Goal: Information Seeking & Learning: Compare options

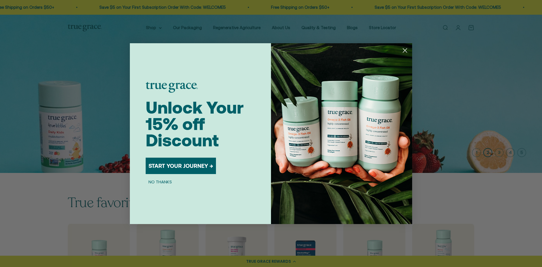
click at [408, 48] on circle "Close dialog" at bounding box center [404, 49] width 9 height 9
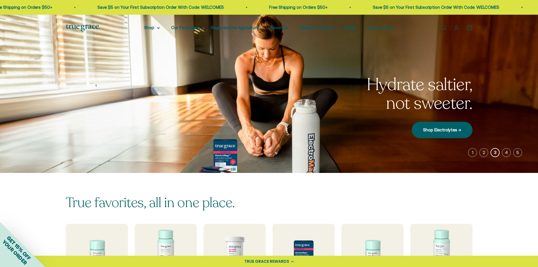
click at [444, 26] on link "Open search" at bounding box center [443, 28] width 6 height 6
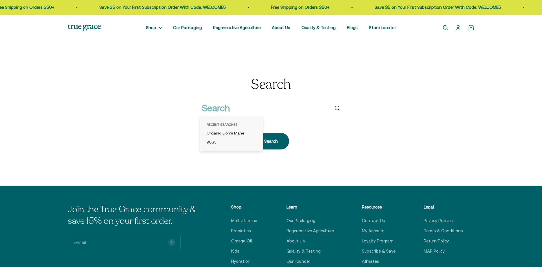
type input "9116"
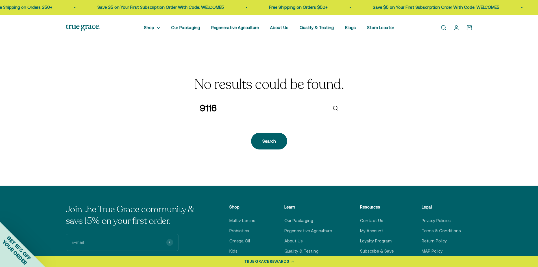
click at [231, 110] on input "9116" at bounding box center [264, 108] width 128 height 14
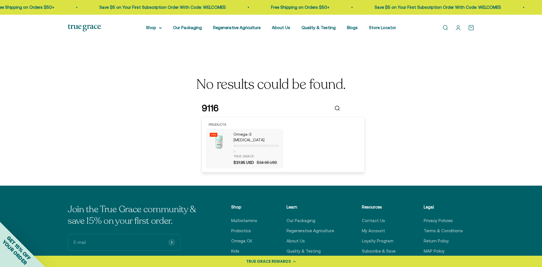
click at [245, 134] on p "Omega-3 [MEDICAL_DATA]" at bounding box center [257, 137] width 47 height 11
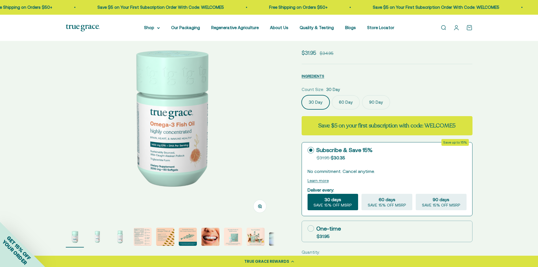
scroll to position [56, 0]
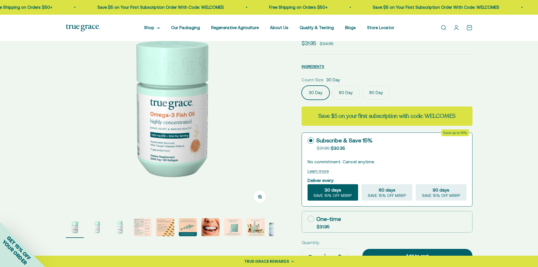
click at [370, 91] on label "90 Day" at bounding box center [376, 93] width 28 height 14
click at [302, 86] on input "90 Day" at bounding box center [301, 85] width 0 height 0
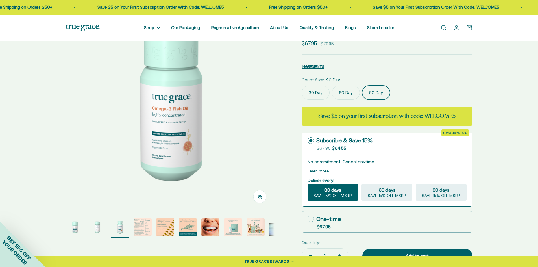
click at [172, 117] on img at bounding box center [170, 107] width 209 height 209
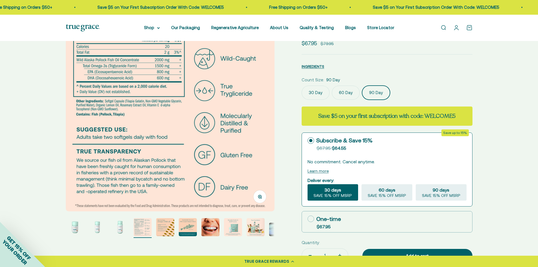
scroll to position [0, 647]
click at [76, 117] on img at bounding box center [170, 107] width 209 height 209
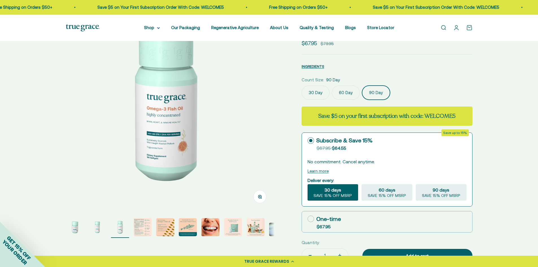
scroll to position [0, 431]
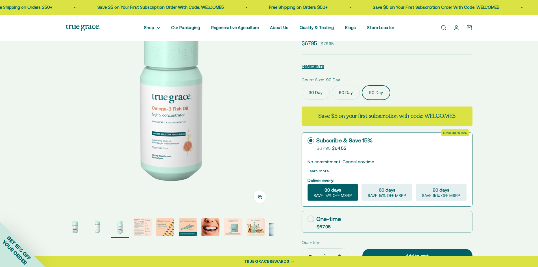
click at [212, 115] on img at bounding box center [170, 107] width 209 height 209
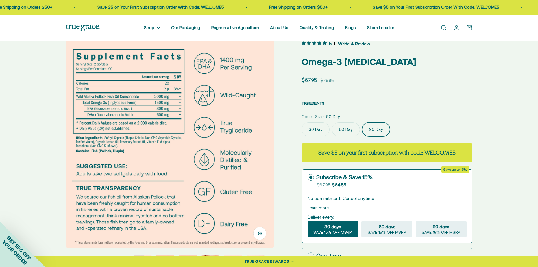
scroll to position [28, 0]
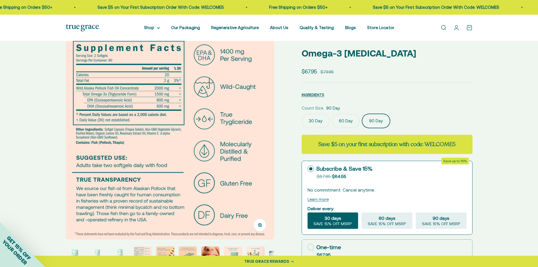
click at [265, 160] on img at bounding box center [170, 135] width 209 height 209
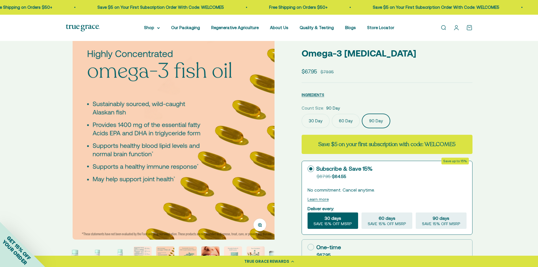
scroll to position [0, 862]
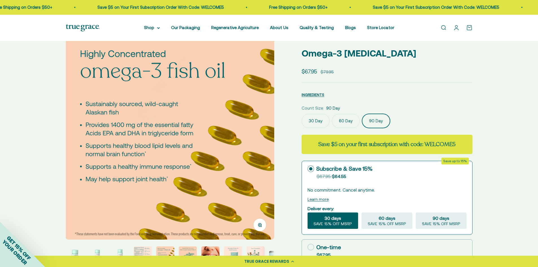
drag, startPoint x: 254, startPoint y: 135, endPoint x: 262, endPoint y: 123, distance: 13.9
click at [262, 123] on img at bounding box center [170, 135] width 209 height 209
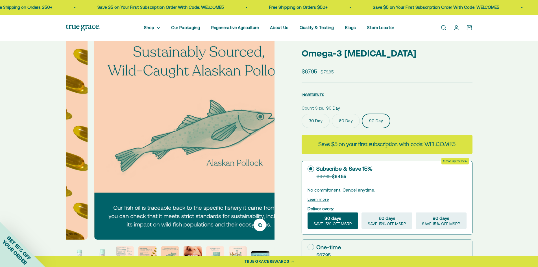
scroll to position [0, 1078]
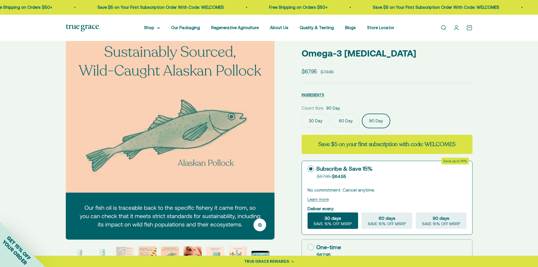
click at [265, 125] on img at bounding box center [170, 135] width 209 height 209
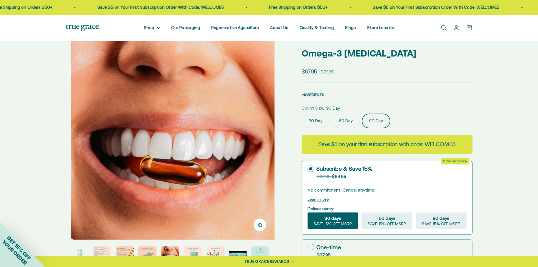
scroll to position [0, 1293]
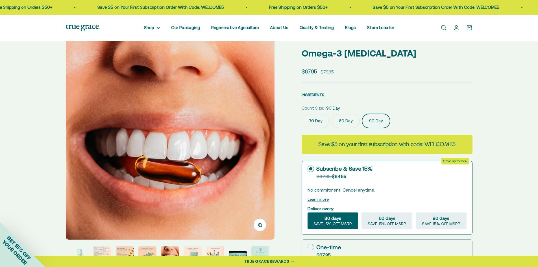
click at [262, 135] on img at bounding box center [170, 135] width 209 height 209
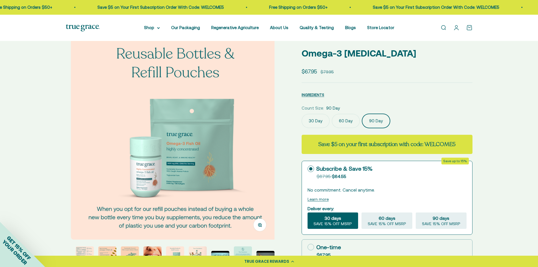
scroll to position [0, 1508]
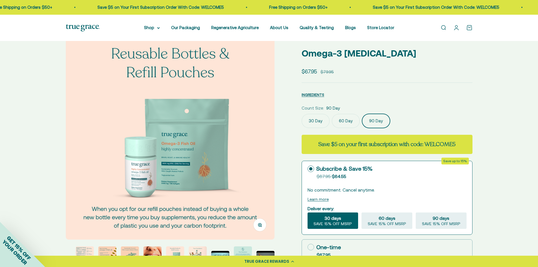
click at [265, 138] on img at bounding box center [170, 135] width 209 height 209
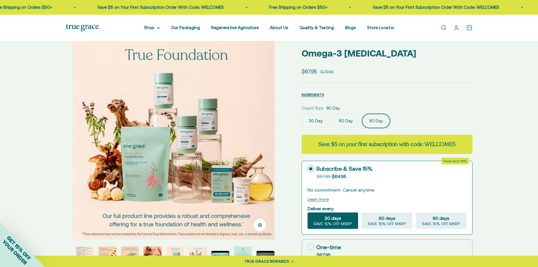
scroll to position [0, 1724]
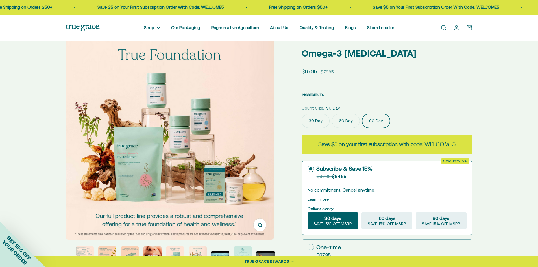
click at [257, 139] on img at bounding box center [170, 135] width 209 height 209
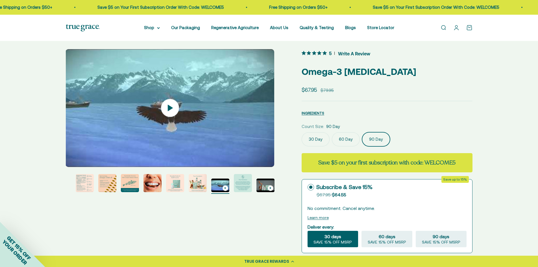
scroll to position [0, 0]
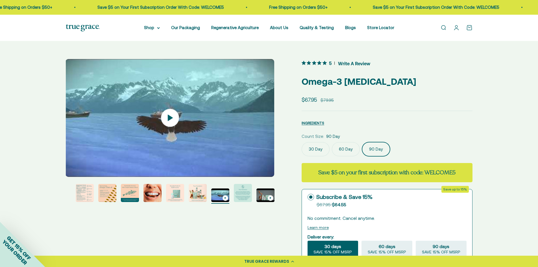
click at [442, 29] on link "Open search" at bounding box center [443, 28] width 6 height 6
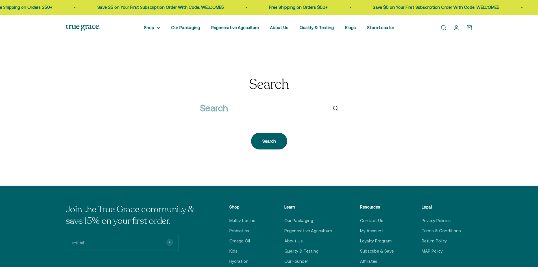
click at [211, 107] on input "search" at bounding box center [264, 108] width 128 height 14
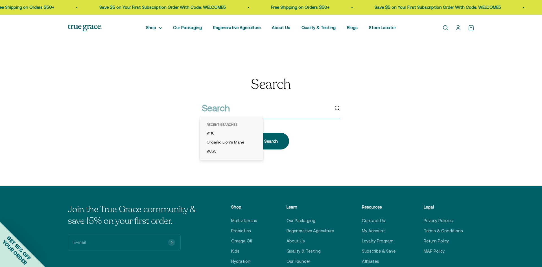
paste input "9123"
type input "9123"
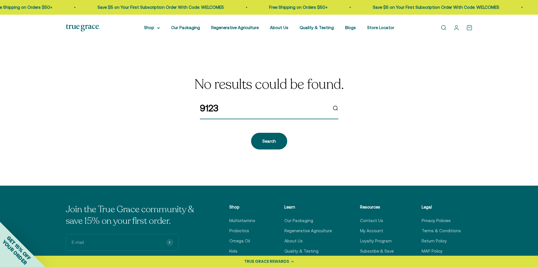
click at [216, 106] on input "9123" at bounding box center [264, 108] width 128 height 14
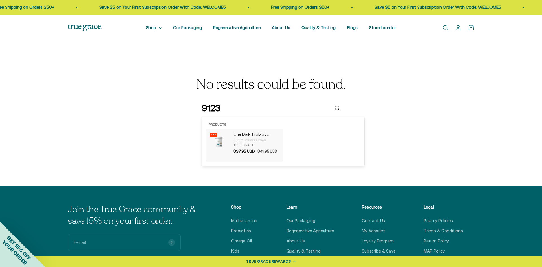
click at [216, 144] on img "products: One Daily Probiotic" at bounding box center [219, 142] width 20 height 20
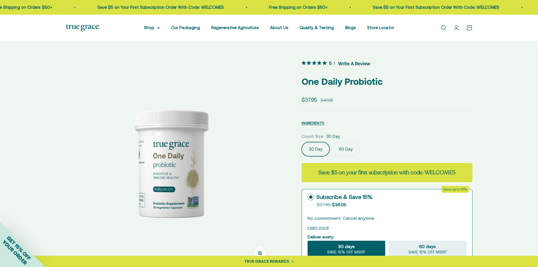
scroll to position [28, 0]
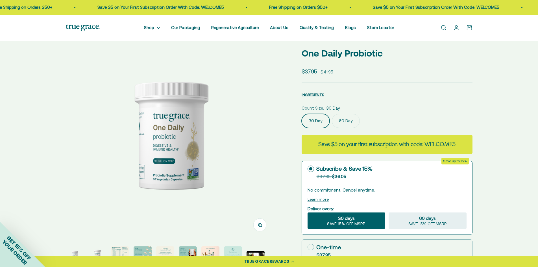
click at [180, 133] on img at bounding box center [170, 135] width 209 height 209
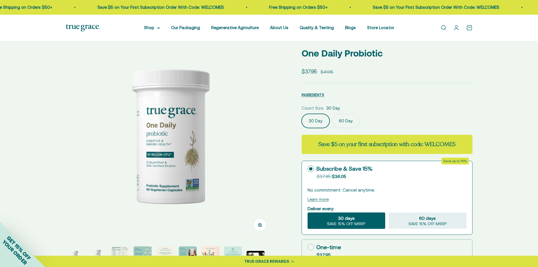
click at [144, 139] on img at bounding box center [170, 135] width 209 height 209
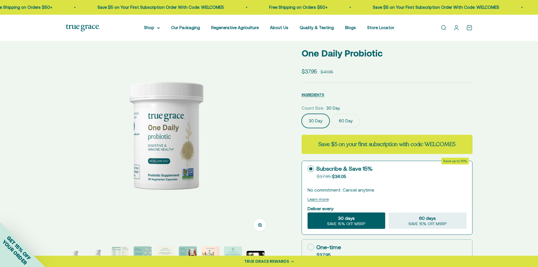
scroll to position [0, 0]
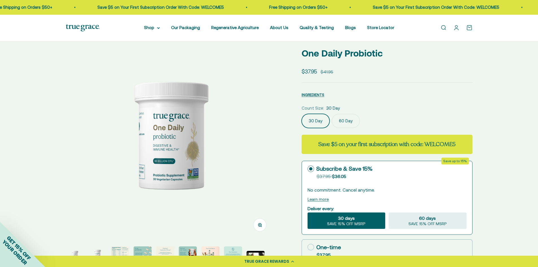
click at [235, 139] on img at bounding box center [170, 135] width 209 height 209
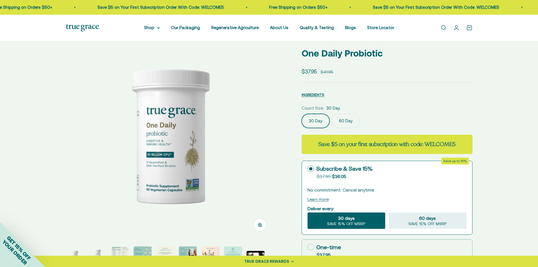
click at [235, 139] on img at bounding box center [170, 135] width 209 height 209
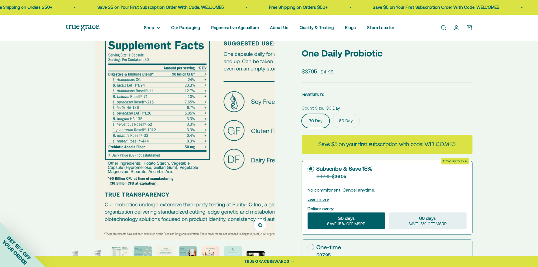
scroll to position [0, 431]
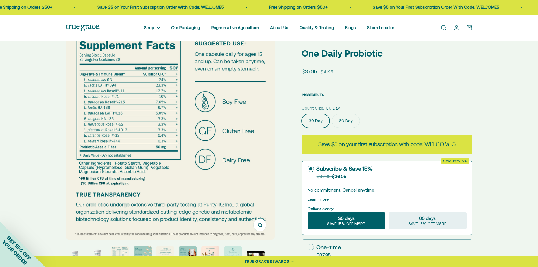
click at [251, 126] on img at bounding box center [170, 135] width 209 height 209
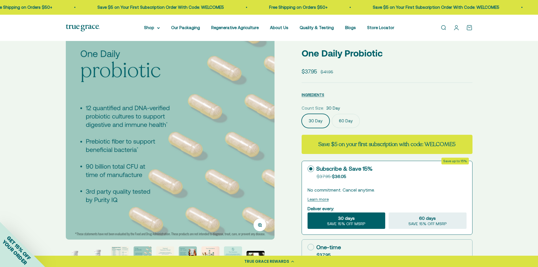
scroll to position [0, 647]
click at [266, 135] on img at bounding box center [170, 135] width 209 height 209
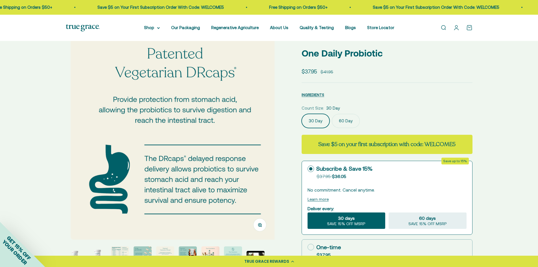
scroll to position [0, 862]
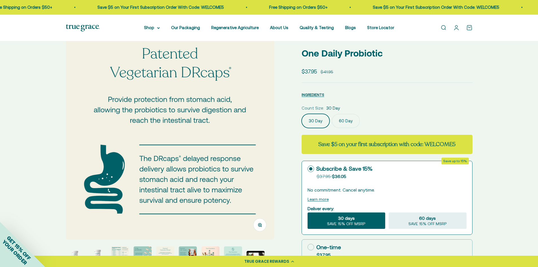
click at [255, 136] on img at bounding box center [170, 135] width 209 height 209
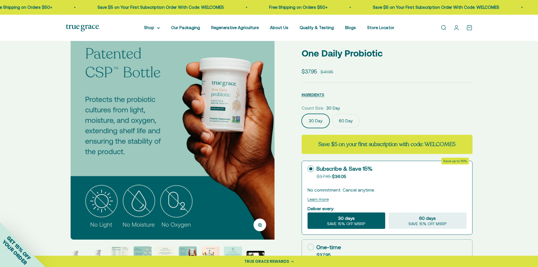
scroll to position [0, 1078]
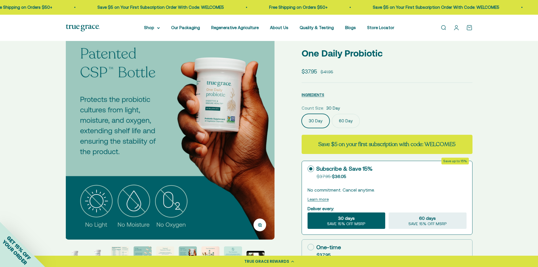
click at [257, 146] on img at bounding box center [170, 135] width 209 height 209
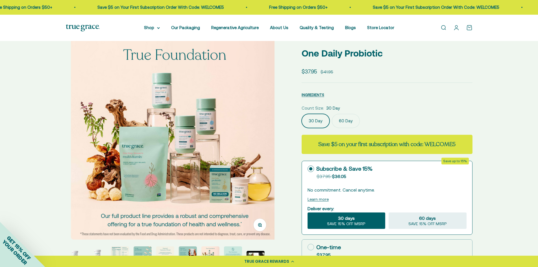
scroll to position [0, 1293]
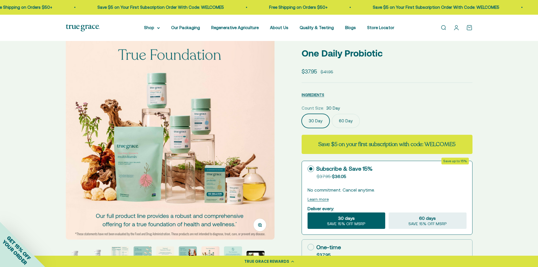
click at [264, 134] on img at bounding box center [170, 135] width 209 height 209
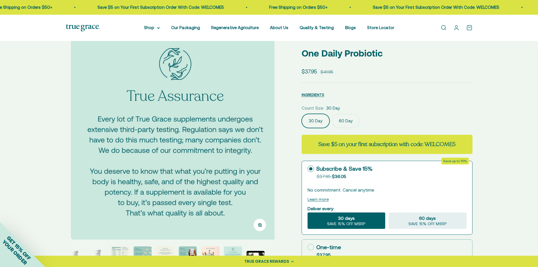
scroll to position [0, 1508]
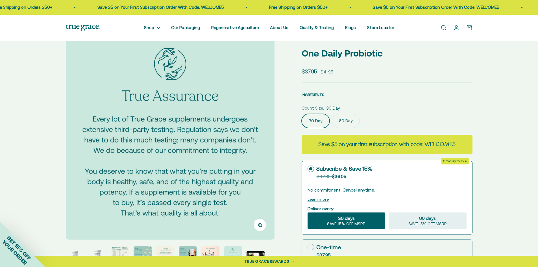
click at [265, 127] on img at bounding box center [170, 135] width 209 height 209
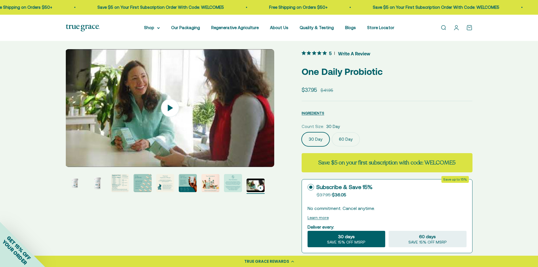
scroll to position [0, 0]
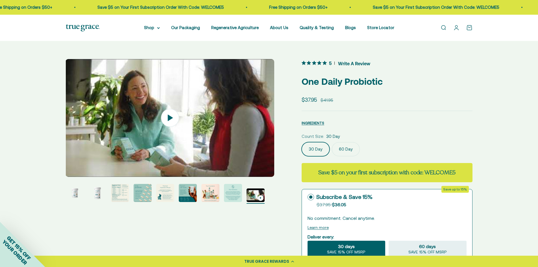
click at [443, 28] on link "Open search" at bounding box center [443, 28] width 6 height 6
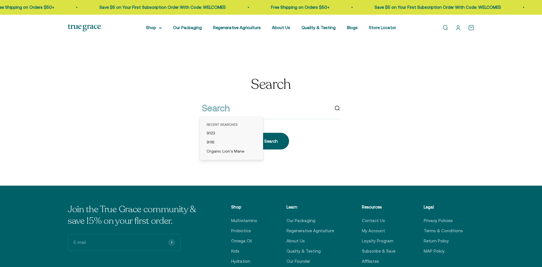
type input "9130"
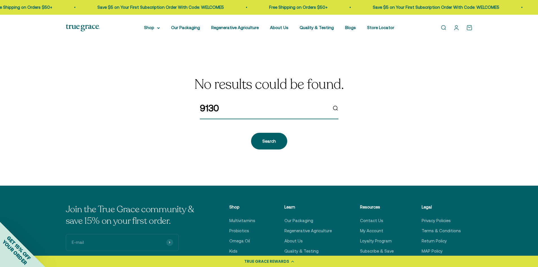
click at [211, 107] on input "9130" at bounding box center [264, 108] width 128 height 14
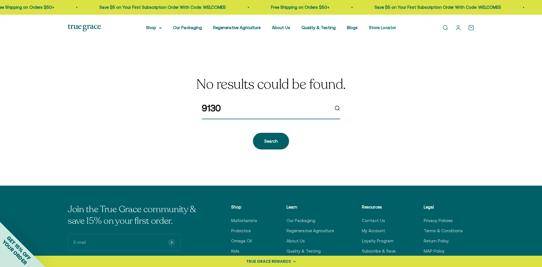
click at [211, 107] on input "9130" at bounding box center [266, 108] width 128 height 14
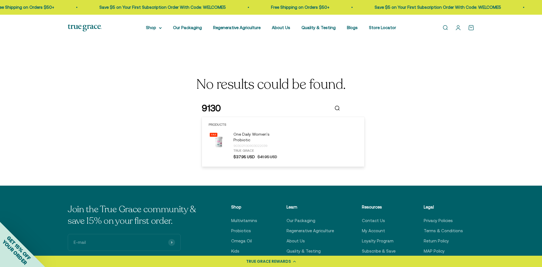
paste input "One Daily Women's Probiotic"
type input "One Daily Women's Probiotic"
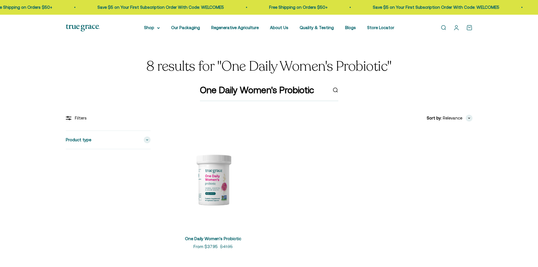
click at [221, 184] on img at bounding box center [213, 179] width 98 height 98
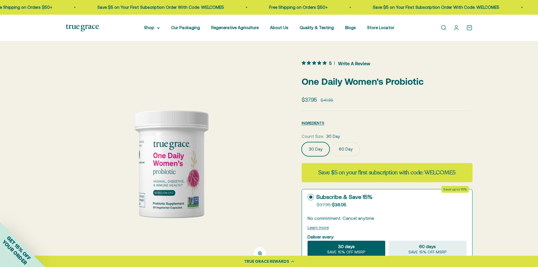
scroll to position [28, 0]
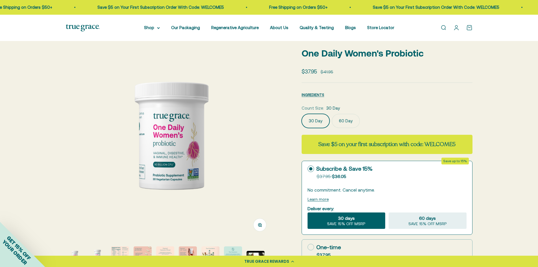
click at [274, 143] on img at bounding box center [170, 135] width 209 height 209
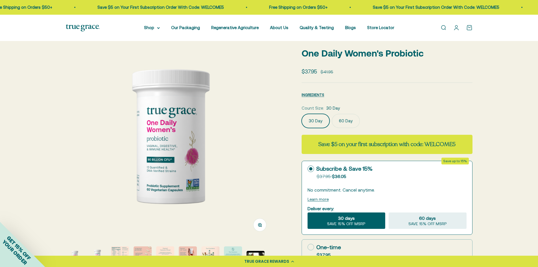
click at [243, 141] on img at bounding box center [170, 135] width 209 height 209
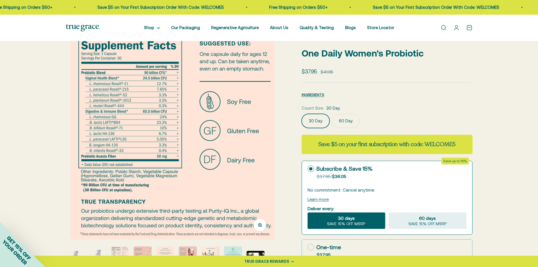
scroll to position [0, 431]
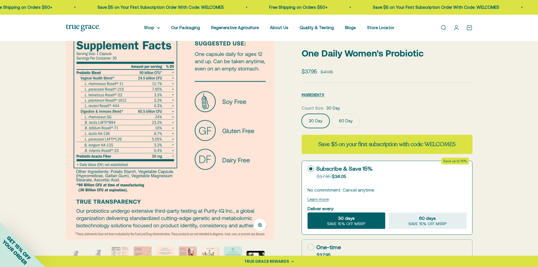
click at [259, 138] on img at bounding box center [170, 135] width 209 height 209
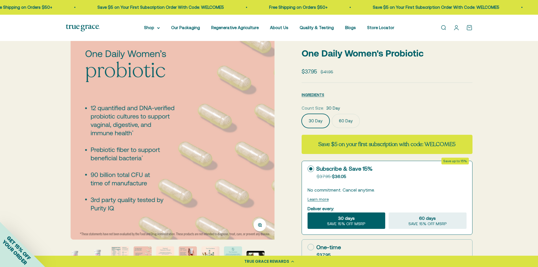
scroll to position [0, 647]
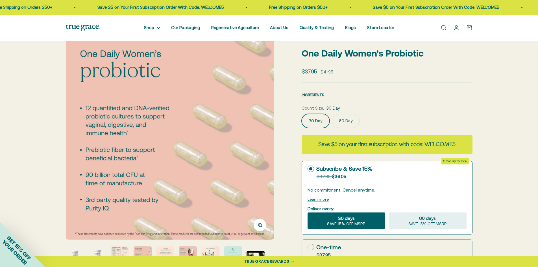
click at [261, 143] on img at bounding box center [170, 135] width 209 height 209
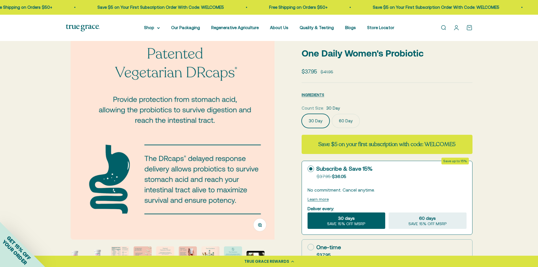
scroll to position [0, 862]
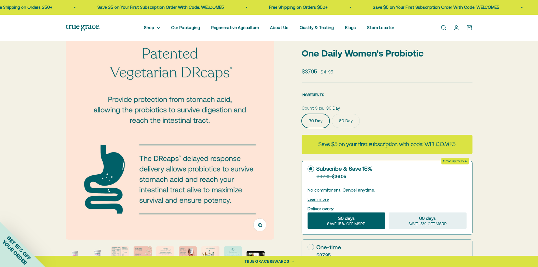
click at [254, 144] on img at bounding box center [170, 135] width 209 height 209
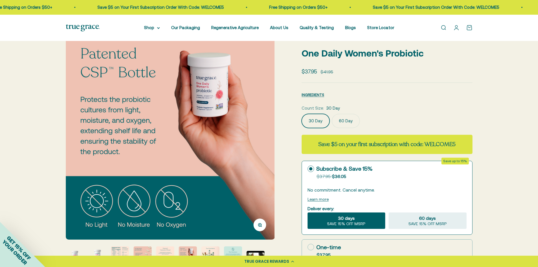
scroll to position [0, 1078]
click at [265, 145] on img at bounding box center [170, 135] width 209 height 209
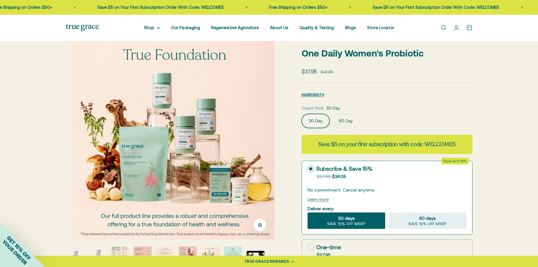
scroll to position [0, 1293]
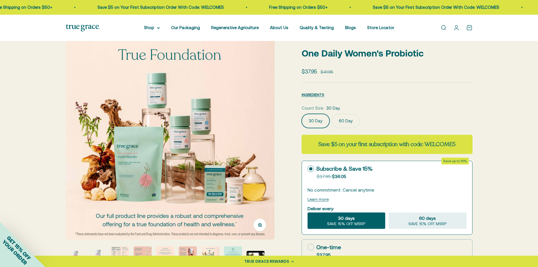
click at [255, 125] on img at bounding box center [170, 135] width 209 height 209
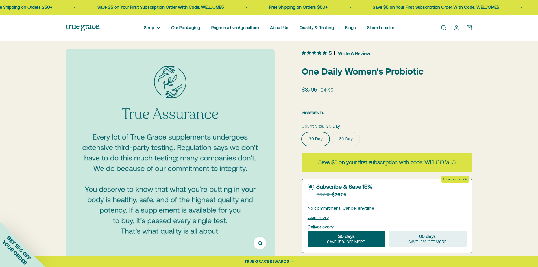
scroll to position [0, 0]
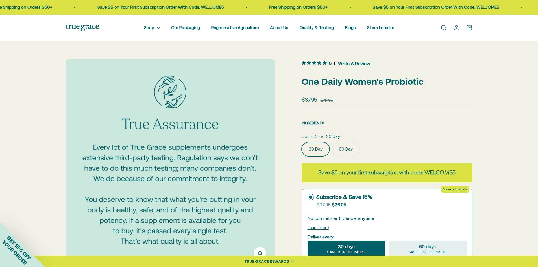
click at [443, 28] on link "Open search" at bounding box center [443, 28] width 6 height 6
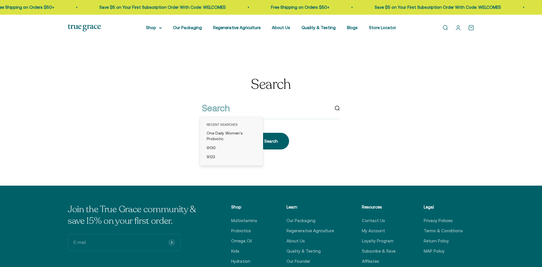
type input "9567"
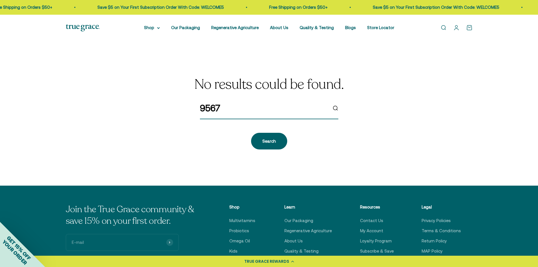
click at [241, 107] on input "9567" at bounding box center [264, 108] width 128 height 14
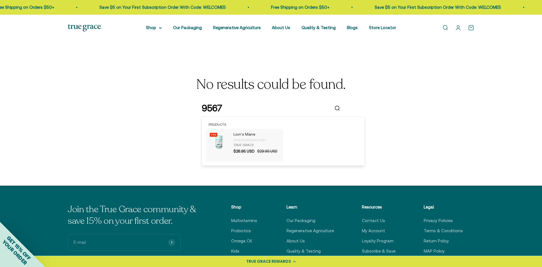
click at [242, 134] on p "Lion's Mane" at bounding box center [257, 135] width 47 height 6
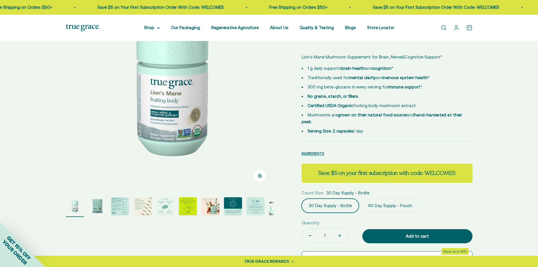
scroll to position [85, 0]
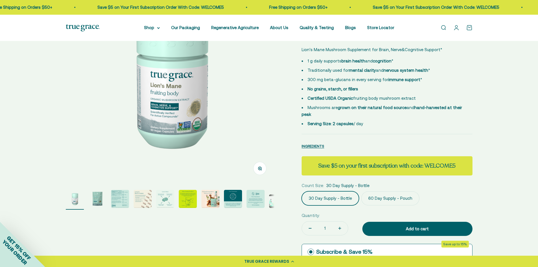
click at [383, 191] on label "60 Day Supply - Pouch" at bounding box center [390, 198] width 58 height 14
click at [302, 191] on input "60 Day Supply - Pouch" at bounding box center [301, 191] width 0 height 0
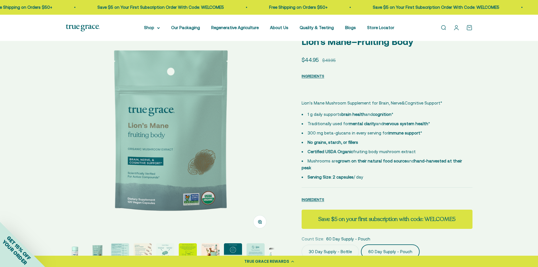
scroll to position [28, 0]
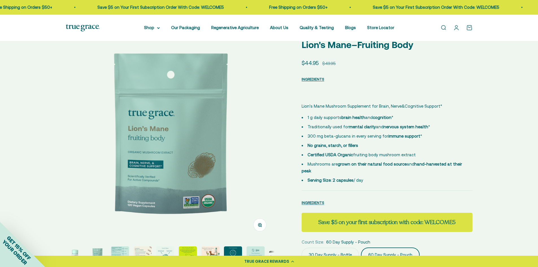
click at [227, 139] on img at bounding box center [170, 135] width 209 height 209
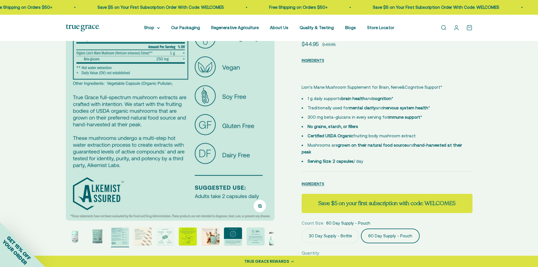
scroll to position [56, 0]
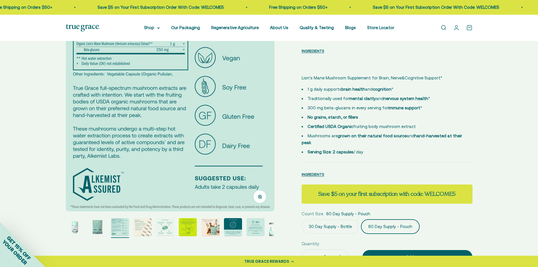
click at [256, 118] on img at bounding box center [170, 107] width 209 height 209
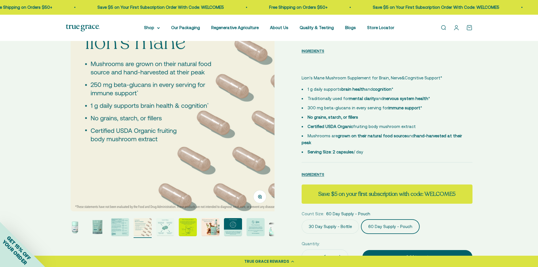
scroll to position [0, 647]
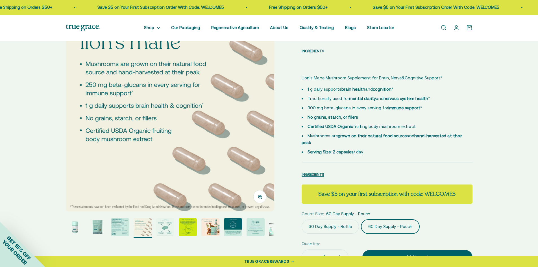
click at [258, 106] on img at bounding box center [170, 107] width 209 height 209
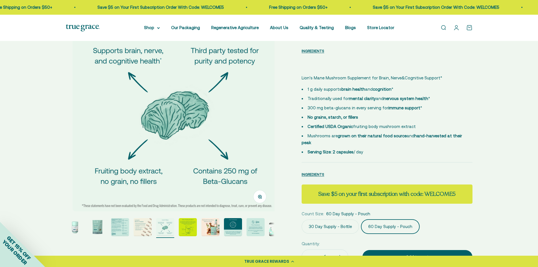
scroll to position [0, 862]
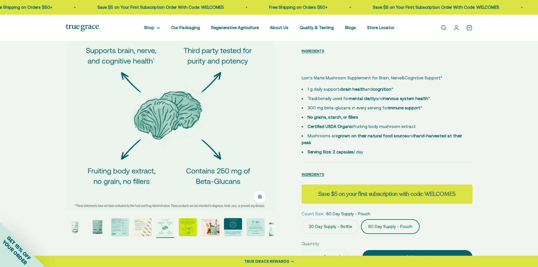
click at [266, 120] on img at bounding box center [170, 107] width 209 height 209
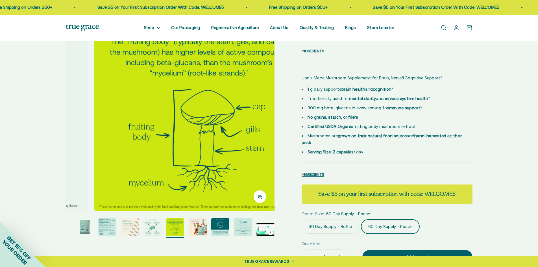
scroll to position [0, 1078]
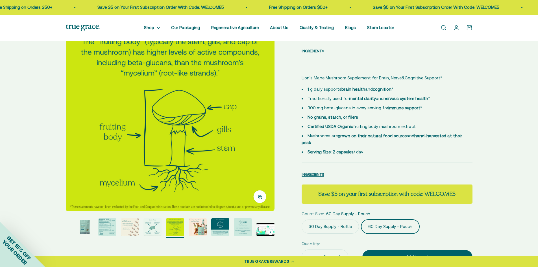
click at [265, 122] on img at bounding box center [170, 107] width 209 height 209
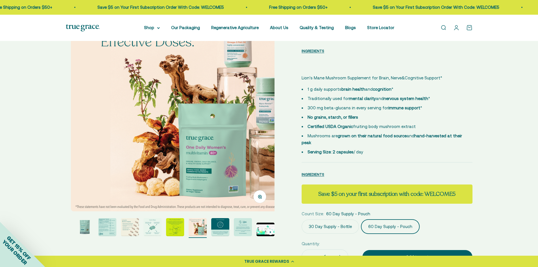
scroll to position [0, 1293]
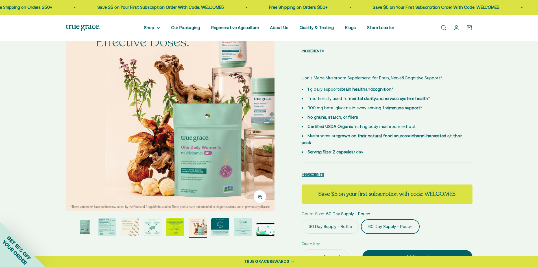
click at [262, 125] on img at bounding box center [170, 107] width 209 height 209
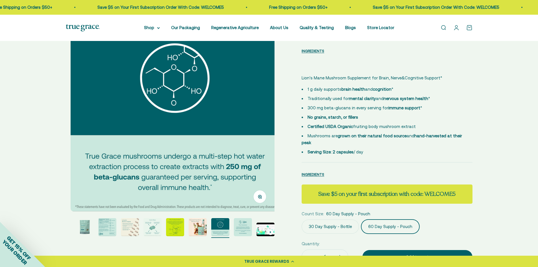
scroll to position [0, 1508]
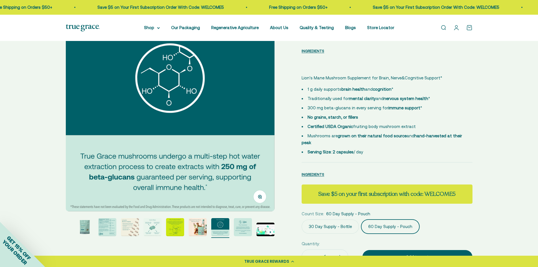
click at [265, 121] on img at bounding box center [170, 107] width 209 height 209
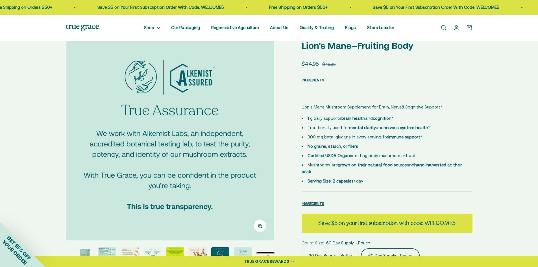
scroll to position [0, 0]
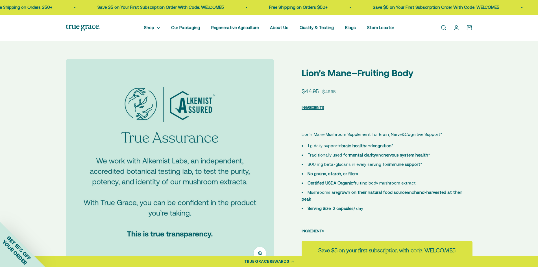
click at [441, 29] on link "Open search" at bounding box center [443, 28] width 6 height 6
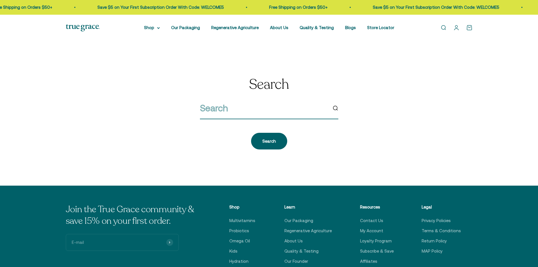
click at [218, 107] on input "search" at bounding box center [264, 108] width 128 height 14
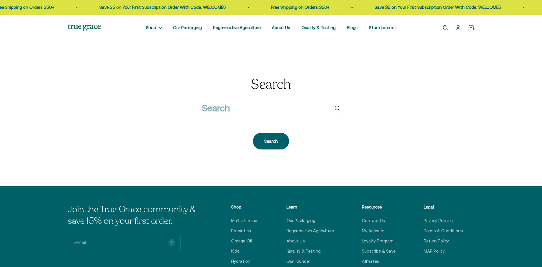
paste input "9642"
type input "9642"
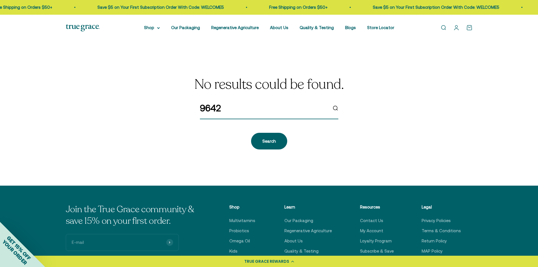
click at [233, 107] on input "9642" at bounding box center [264, 108] width 128 height 14
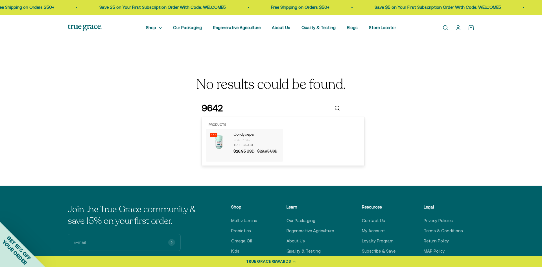
click at [243, 136] on p "Cordyceps" at bounding box center [257, 135] width 47 height 6
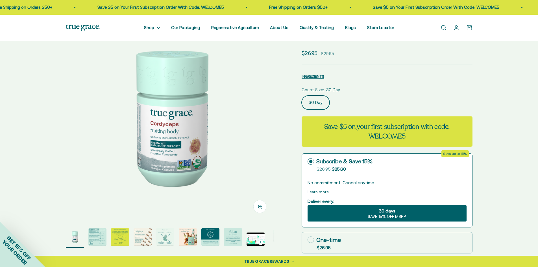
scroll to position [56, 0]
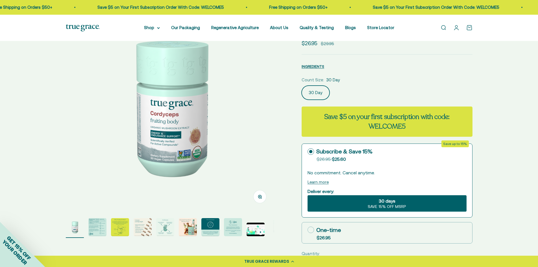
click at [247, 111] on img at bounding box center [170, 107] width 209 height 209
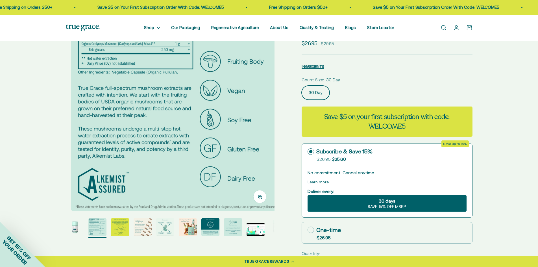
scroll to position [0, 215]
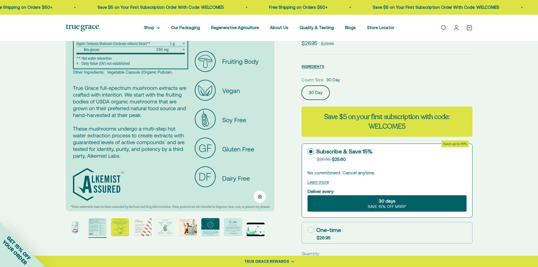
click at [264, 117] on img at bounding box center [170, 107] width 209 height 209
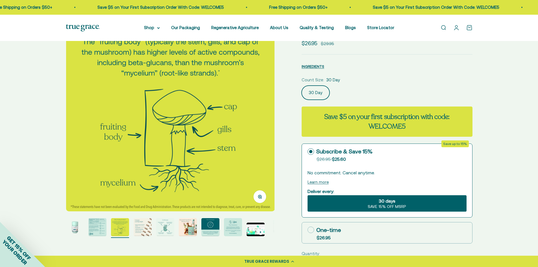
scroll to position [0, 431]
click at [254, 116] on img at bounding box center [170, 107] width 209 height 209
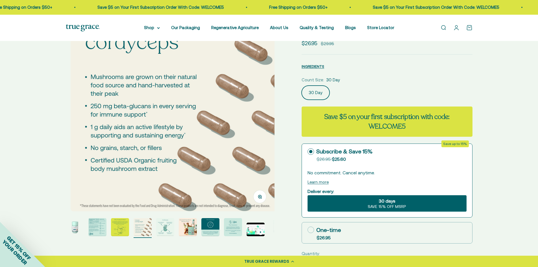
scroll to position [0, 647]
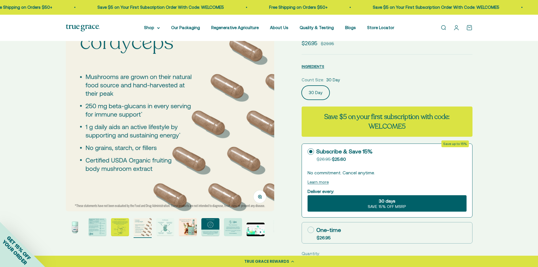
click at [263, 130] on img at bounding box center [170, 107] width 209 height 209
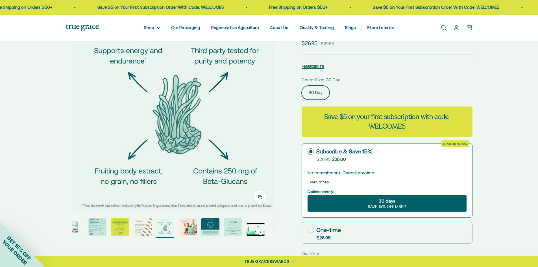
scroll to position [0, 862]
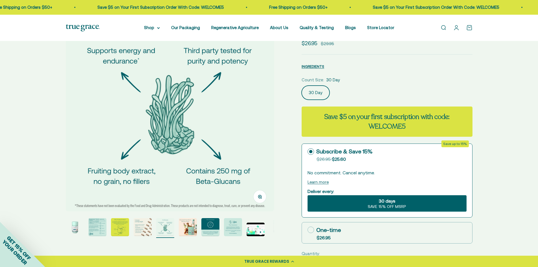
click at [260, 120] on img at bounding box center [170, 107] width 209 height 209
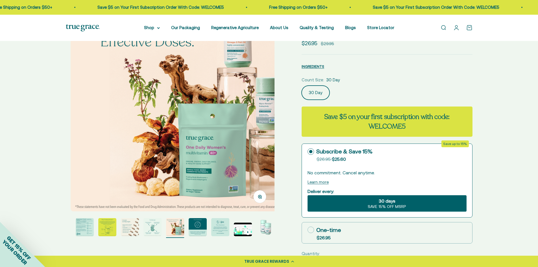
scroll to position [0, 1078]
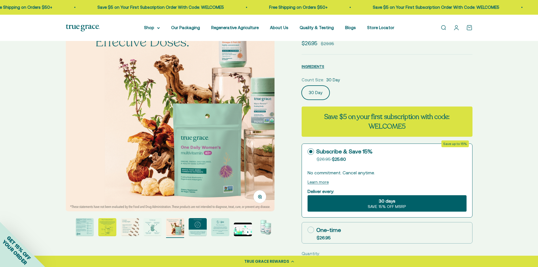
click at [260, 126] on img at bounding box center [170, 107] width 209 height 209
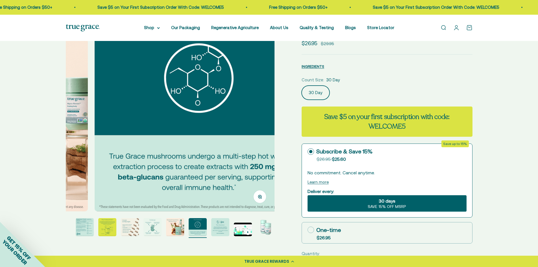
scroll to position [0, 1293]
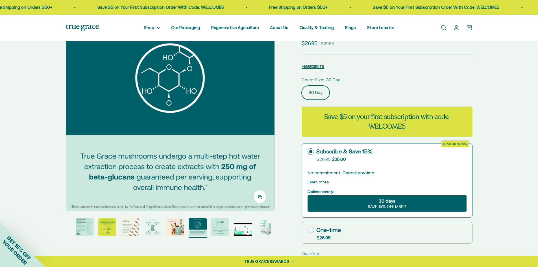
click at [261, 112] on img at bounding box center [170, 107] width 209 height 209
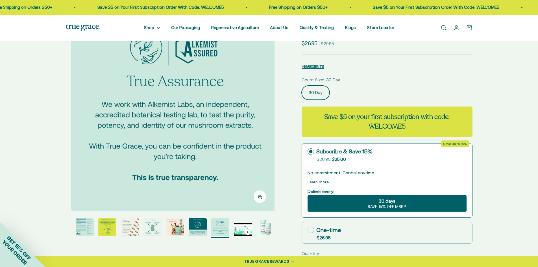
scroll to position [0, 1508]
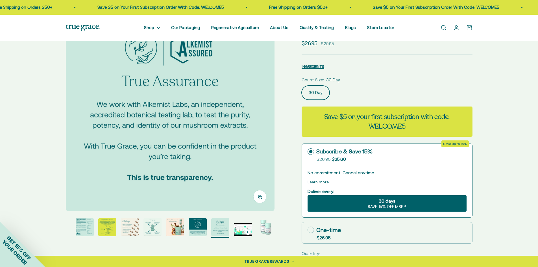
click at [441, 28] on link "Open search" at bounding box center [443, 28] width 6 height 6
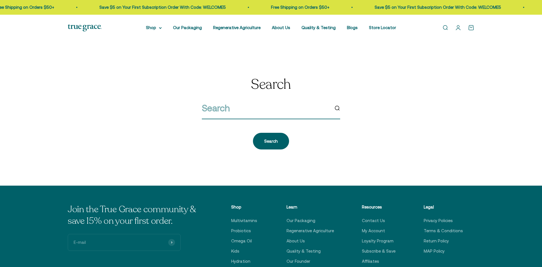
click at [226, 111] on input "search" at bounding box center [266, 108] width 128 height 14
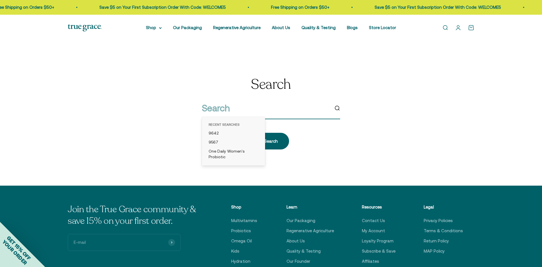
paste input "9710"
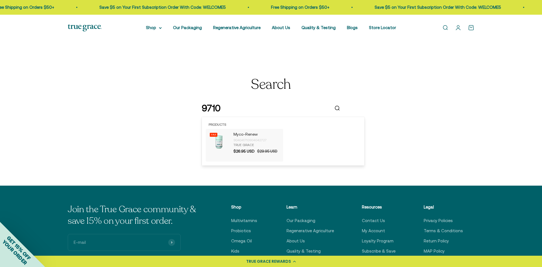
type input "9710"
click at [242, 138] on div "904041710904042727" at bounding box center [257, 140] width 47 height 6
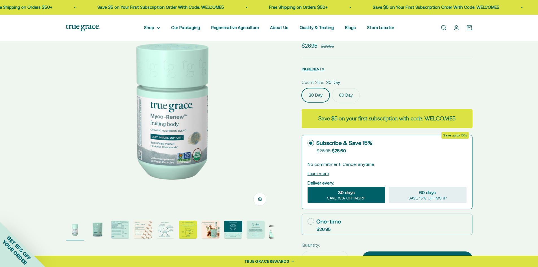
scroll to position [56, 0]
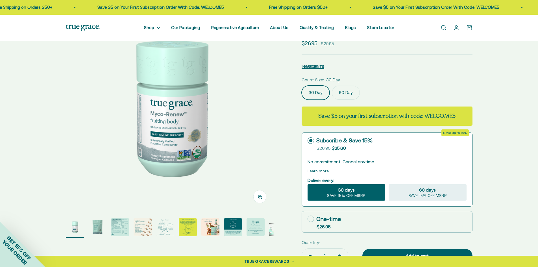
click at [245, 122] on img at bounding box center [170, 107] width 209 height 209
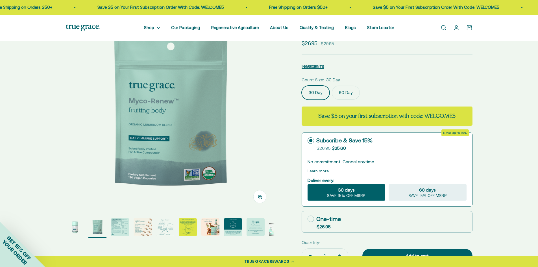
click at [245, 122] on img at bounding box center [170, 107] width 209 height 209
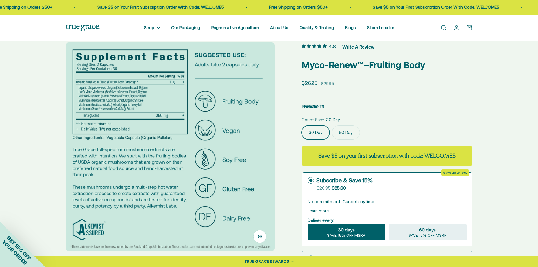
scroll to position [0, 0]
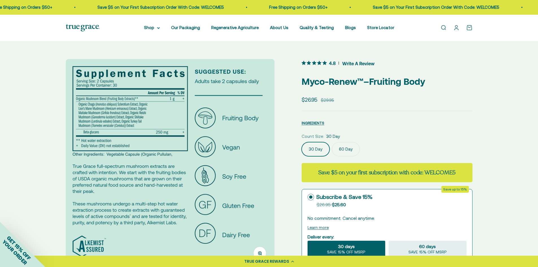
click at [254, 145] on img at bounding box center [170, 163] width 209 height 209
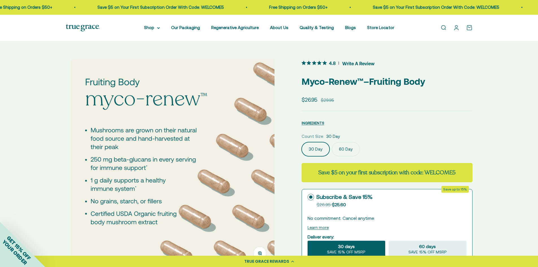
scroll to position [0, 647]
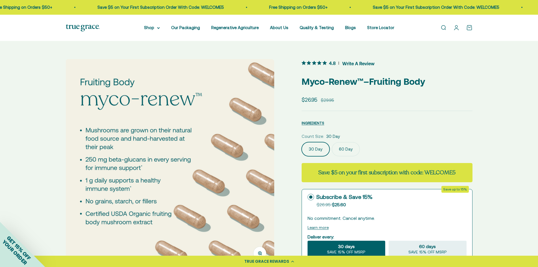
click at [258, 180] on img at bounding box center [170, 163] width 209 height 209
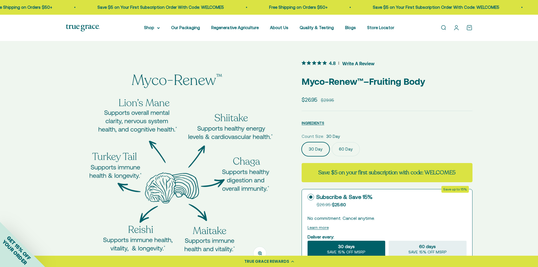
scroll to position [0, 862]
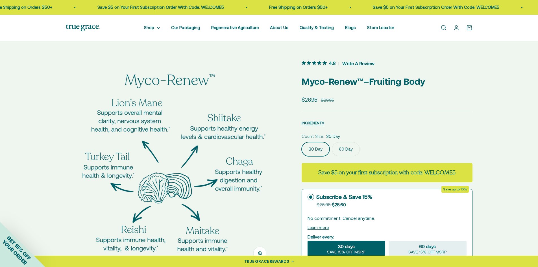
click at [260, 166] on img at bounding box center [170, 163] width 209 height 209
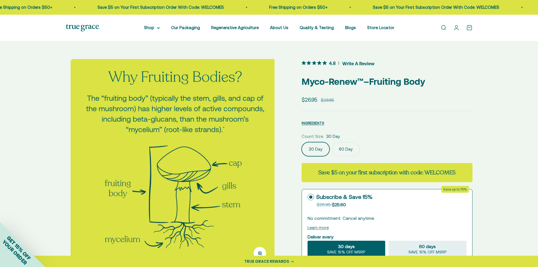
scroll to position [0, 1078]
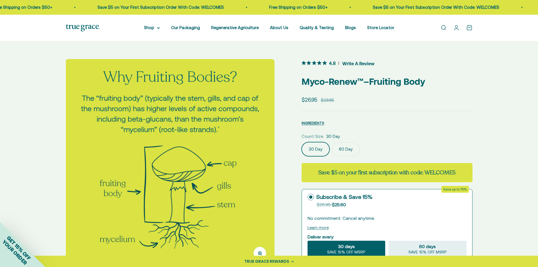
click at [250, 169] on img at bounding box center [170, 163] width 209 height 209
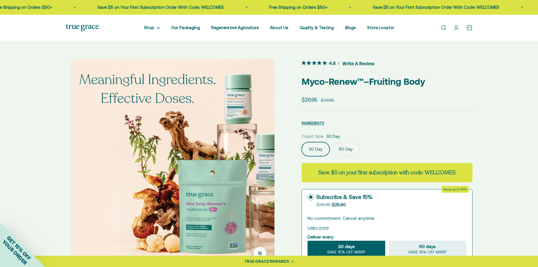
scroll to position [0, 1293]
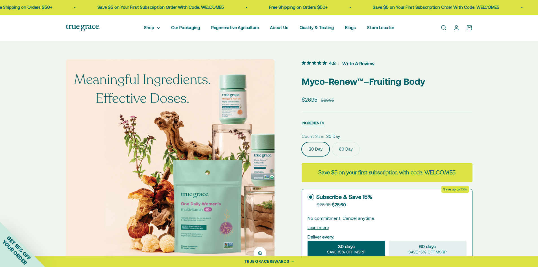
click at [254, 153] on img at bounding box center [170, 163] width 209 height 209
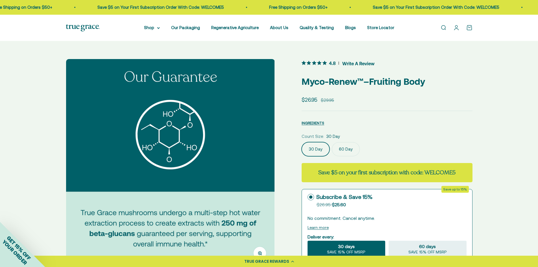
scroll to position [0, 1508]
click at [249, 176] on img at bounding box center [170, 163] width 209 height 209
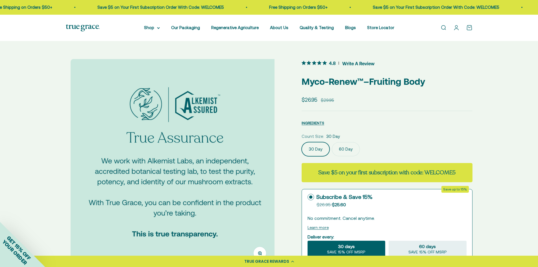
scroll to position [0, 1724]
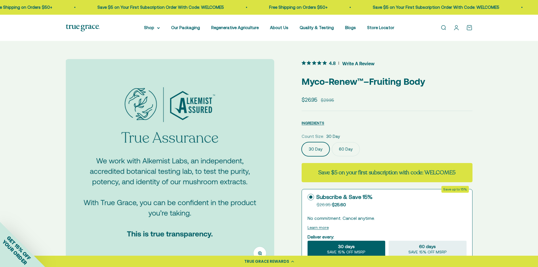
click at [265, 163] on img at bounding box center [170, 163] width 209 height 209
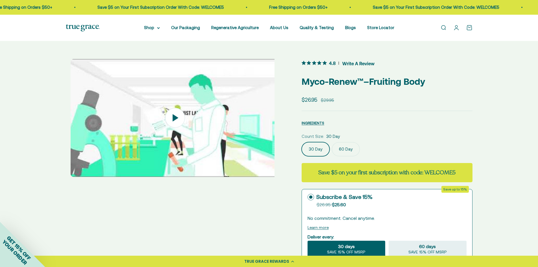
scroll to position [0, 1940]
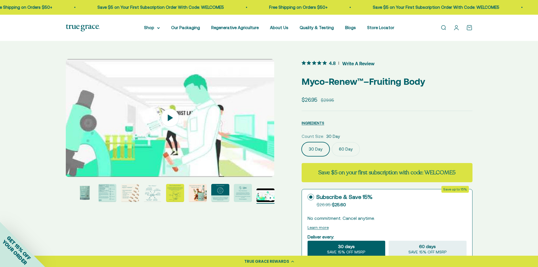
click at [339, 151] on label "60 Day" at bounding box center [346, 149] width 28 height 14
click at [302, 142] on input "60 Day" at bounding box center [301, 142] width 0 height 0
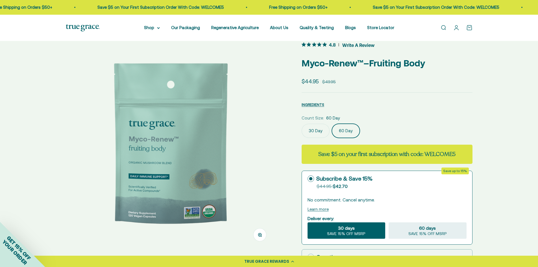
scroll to position [28, 0]
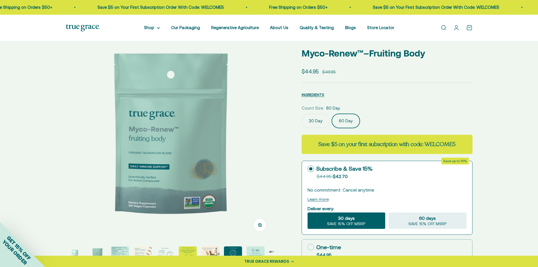
click at [248, 141] on img at bounding box center [170, 135] width 209 height 209
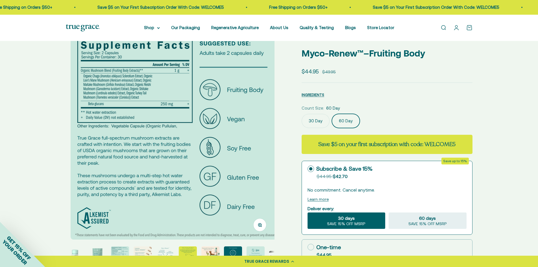
scroll to position [0, 431]
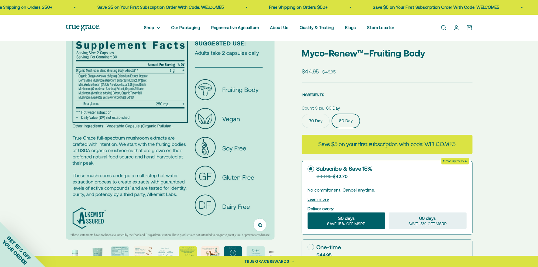
click at [248, 141] on img at bounding box center [170, 135] width 209 height 209
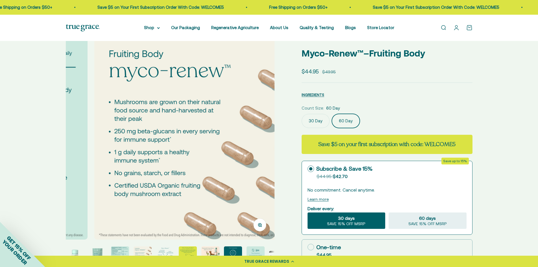
scroll to position [0, 647]
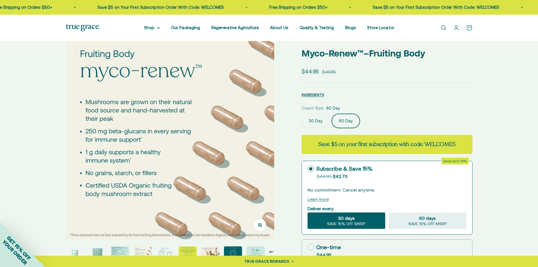
click at [260, 144] on img at bounding box center [170, 135] width 209 height 209
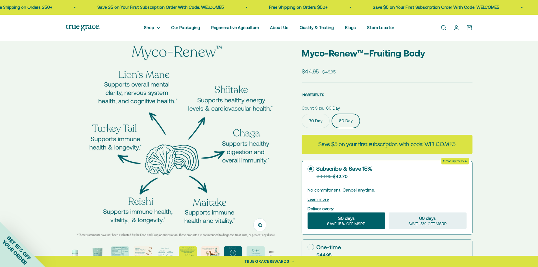
scroll to position [0, 862]
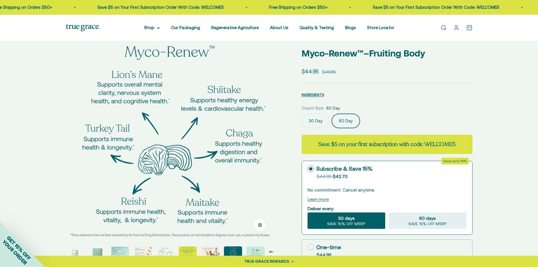
click at [259, 135] on img at bounding box center [170, 135] width 209 height 209
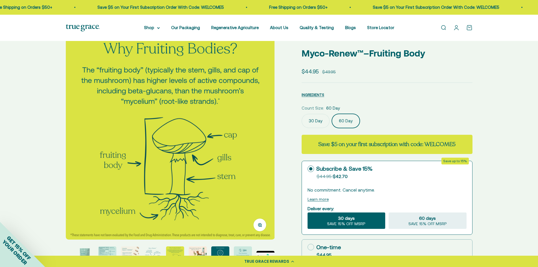
scroll to position [0, 1078]
click at [261, 142] on img at bounding box center [170, 135] width 209 height 209
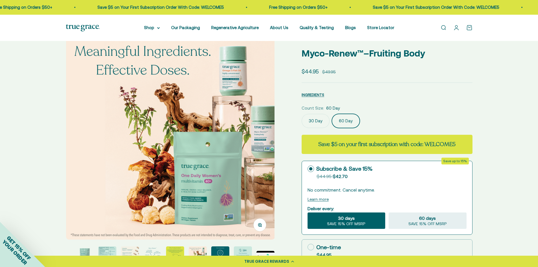
scroll to position [0, 1293]
click at [259, 135] on img at bounding box center [170, 135] width 209 height 209
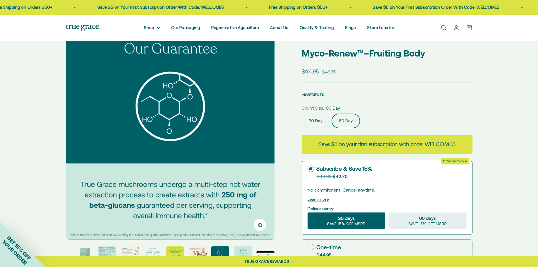
scroll to position [0, 1508]
click at [260, 141] on img at bounding box center [170, 135] width 209 height 209
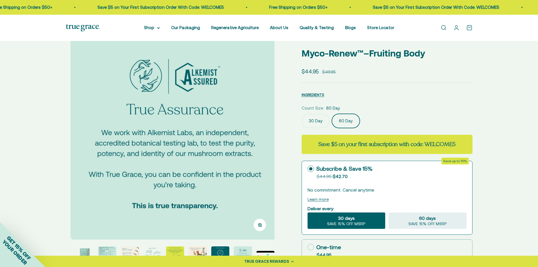
scroll to position [0, 1724]
